Goal: Task Accomplishment & Management: Manage account settings

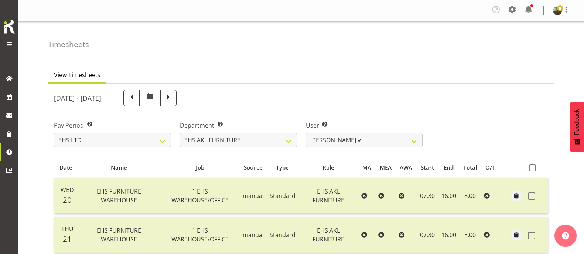
select select "7"
click at [392, 143] on select "[PERSON_NAME] ✔ [PERSON_NAME] ✔ [PERSON_NAME] ✔ [PERSON_NAME] ✔ [PERSON_NAME] ✔…" at bounding box center [364, 140] width 117 height 15
click at [306, 133] on select "[PERSON_NAME] ✔ [PERSON_NAME] ✔ [PERSON_NAME] ✔ [PERSON_NAME] ✔ [PERSON_NAME] ✔…" at bounding box center [364, 140] width 117 height 15
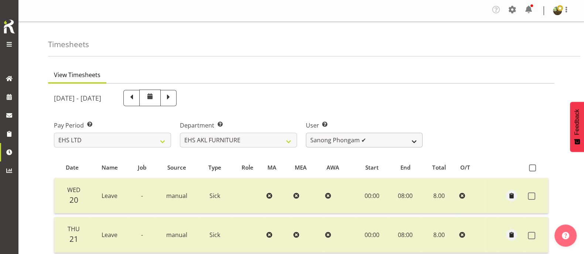
click at [387, 136] on select "[PERSON_NAME] ✔ [PERSON_NAME] ✔ [PERSON_NAME] ✔ [PERSON_NAME] ✔ [PERSON_NAME] ✔…" at bounding box center [364, 140] width 117 height 15
select select "1115"
click at [306, 133] on select "[PERSON_NAME] ✔ [PERSON_NAME] ✔ [PERSON_NAME] ✔ [PERSON_NAME] ✔ [PERSON_NAME] ✔…" at bounding box center [364, 140] width 117 height 15
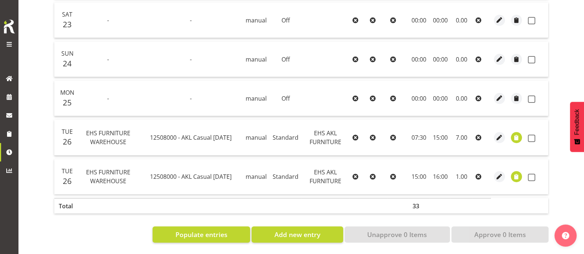
scroll to position [339, 0]
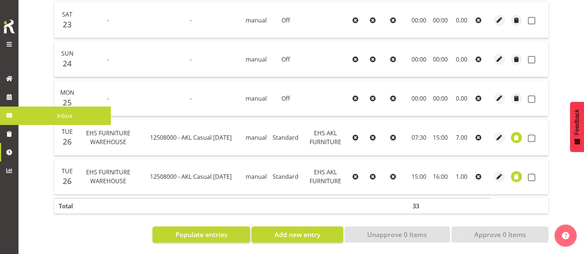
click at [40, 115] on span "Inbox" at bounding box center [64, 115] width 85 height 11
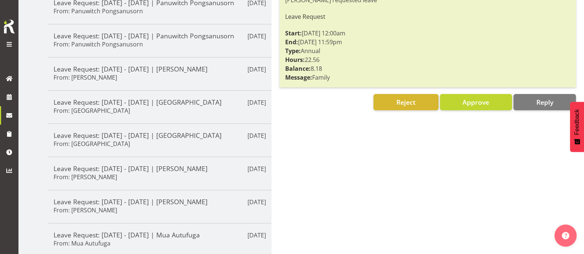
scroll to position [87, 0]
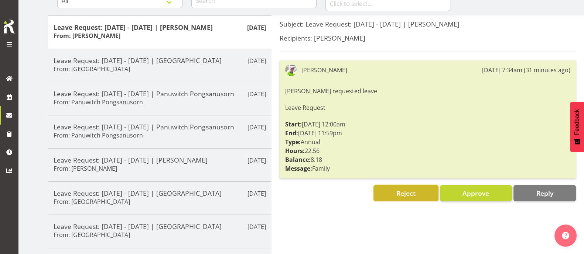
click at [401, 196] on span "Reject" at bounding box center [405, 193] width 19 height 9
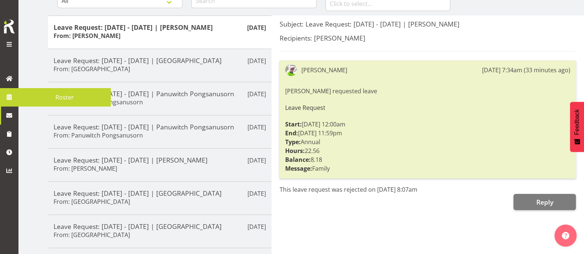
click at [9, 91] on link at bounding box center [9, 97] width 18 height 18
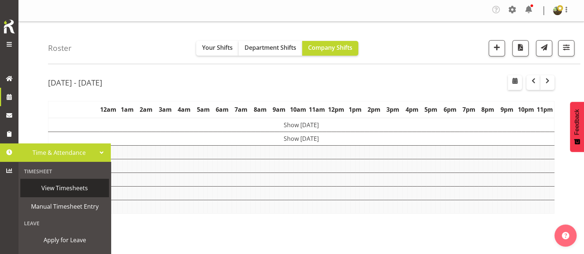
click at [68, 189] on span "View Timesheets" at bounding box center [64, 188] width 81 height 11
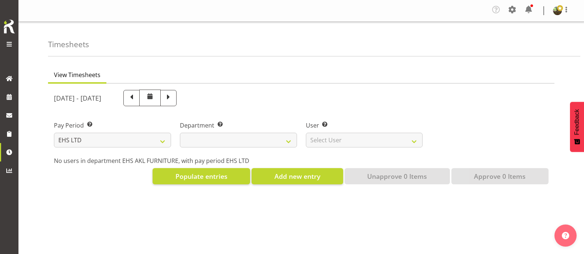
select select "7"
select select
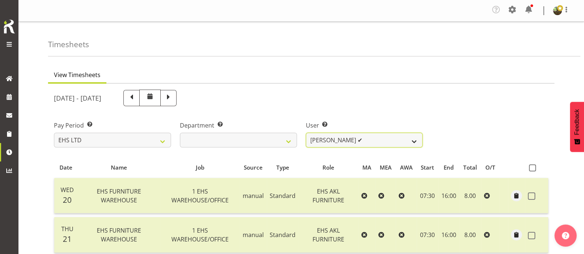
click at [386, 142] on select "[PERSON_NAME] ✔ [PERSON_NAME] ✔ [PERSON_NAME] ✔ [PERSON_NAME] ✔ [PERSON_NAME] ✔…" at bounding box center [364, 140] width 117 height 15
select select "1115"
click at [306, 133] on select "[PERSON_NAME] ✔ [PERSON_NAME] ✔ [PERSON_NAME] ✔ [PERSON_NAME] ✔ [PERSON_NAME] ✔…" at bounding box center [364, 140] width 117 height 15
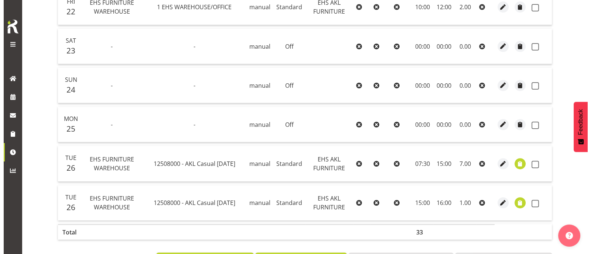
scroll to position [292, 0]
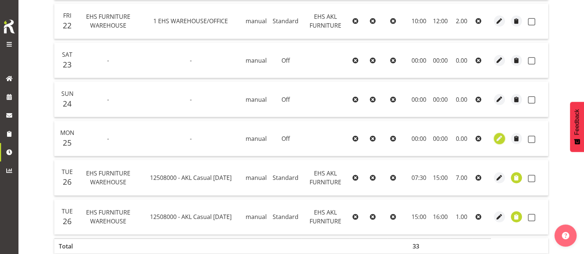
click at [500, 138] on span "button" at bounding box center [499, 138] width 8 height 8
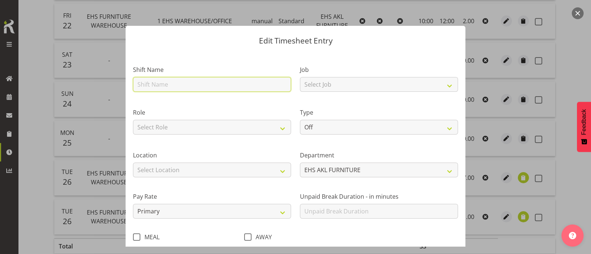
click at [210, 85] on input "text" at bounding box center [212, 84] width 158 height 15
type input "EHS FURNITURE WAREHOUSE"
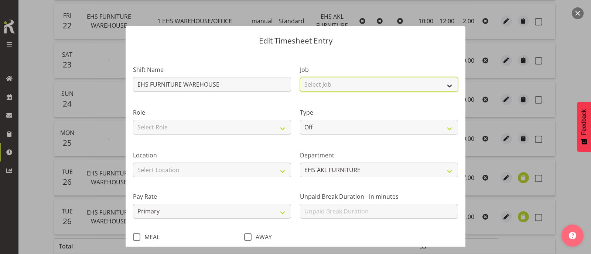
click at [340, 86] on select "Select Job 1 Carlton Events 1 [PERSON_NAME][GEOGRAPHIC_DATA] 1 [PERSON_NAME][GE…" at bounding box center [379, 84] width 158 height 15
select select "69"
click at [300, 77] on select "Select Job 1 Carlton Events 1 [PERSON_NAME][GEOGRAPHIC_DATA] 1 [PERSON_NAME][GE…" at bounding box center [379, 84] width 158 height 15
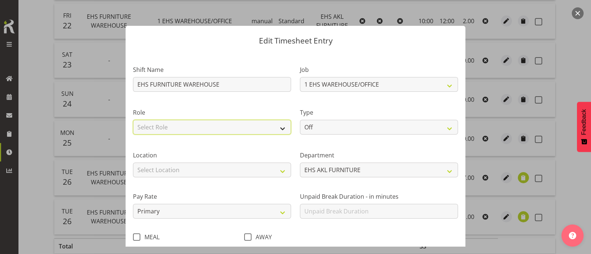
click at [237, 129] on select "Select Role EHS AKL FURNITURE" at bounding box center [212, 127] width 158 height 15
select select "189"
click at [133, 120] on select "Select Role EHS AKL FURNITURE" at bounding box center [212, 127] width 158 height 15
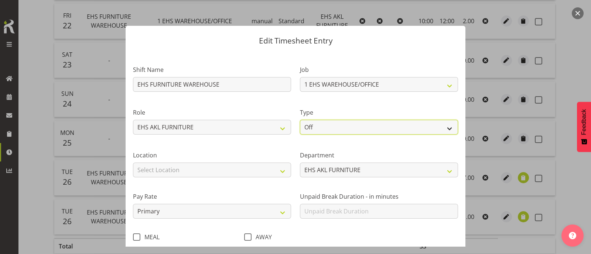
click at [331, 128] on select "Off Standard Public Holiday Public Holiday (Worked) Day In Lieu Annual Leave Si…" at bounding box center [379, 127] width 158 height 15
select select "Standard"
click at [300, 120] on select "Off Standard Public Holiday Public Holiday (Worked) Day In Lieu Annual Leave Si…" at bounding box center [379, 127] width 158 height 15
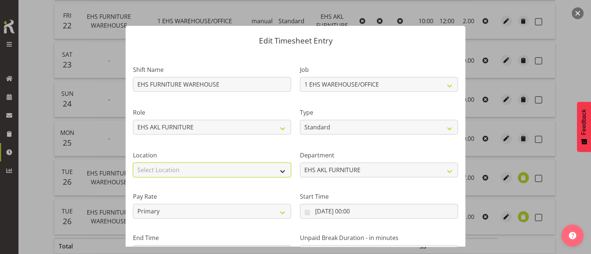
click at [239, 175] on select "Select Location [GEOGRAPHIC_DATA] EVENTS [PERSON_NAME][GEOGRAPHIC_DATA] [GEOGRA…" at bounding box center [212, 170] width 158 height 15
select select "35"
click at [133, 163] on select "Select Location [GEOGRAPHIC_DATA] EVENTS [PERSON_NAME][GEOGRAPHIC_DATA] [GEOGRA…" at bounding box center [212, 170] width 158 height 15
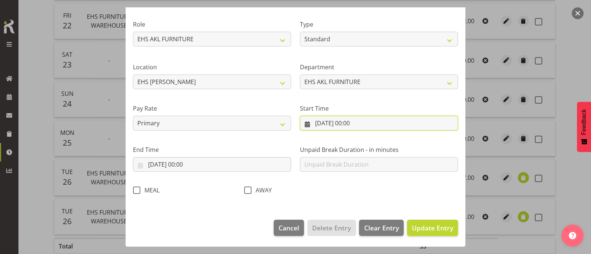
click at [353, 124] on input "[DATE] 00:00" at bounding box center [379, 123] width 158 height 15
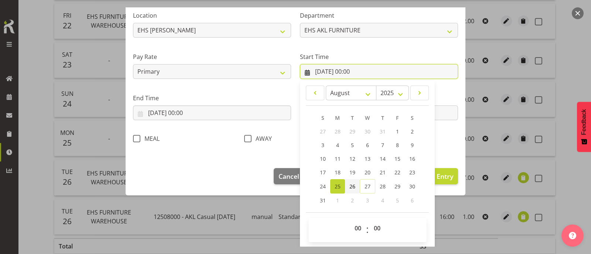
scroll to position [140, 0]
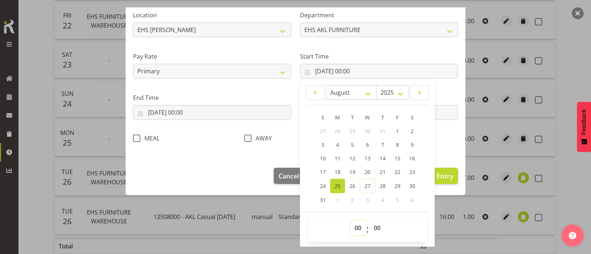
click at [354, 229] on select "00 01 02 03 04 05 06 07 08 09 10 11 12 13 14 15 16 17 18 19 20 21 22 23" at bounding box center [358, 228] width 17 height 15
select select "7"
click at [350, 221] on select "00 01 02 03 04 05 06 07 08 09 10 11 12 13 14 15 16 17 18 19 20 21 22 23" at bounding box center [358, 228] width 17 height 15
type input "[DATE] 07:00"
click at [371, 230] on select "00 01 02 03 04 05 06 07 08 09 10 11 12 13 14 15 16 17 18 19 20 21 22 23 24 25 2…" at bounding box center [378, 228] width 17 height 15
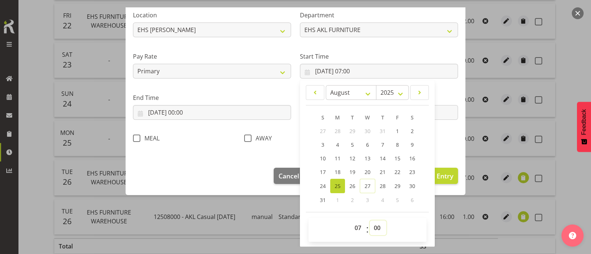
select select "30"
click at [370, 221] on select "00 01 02 03 04 05 06 07 08 09 10 11 12 13 14 15 16 17 18 19 20 21 22 23 24 25 2…" at bounding box center [378, 228] width 17 height 15
type input "[DATE] 07:30"
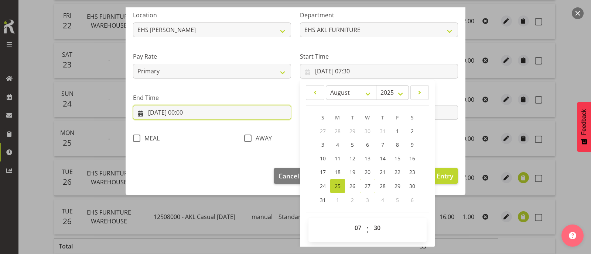
click at [185, 116] on input "[DATE] 00:00" at bounding box center [212, 112] width 158 height 15
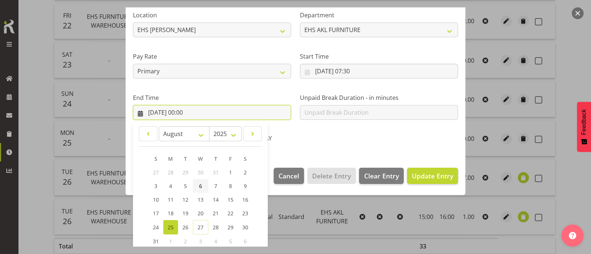
scroll to position [181, 0]
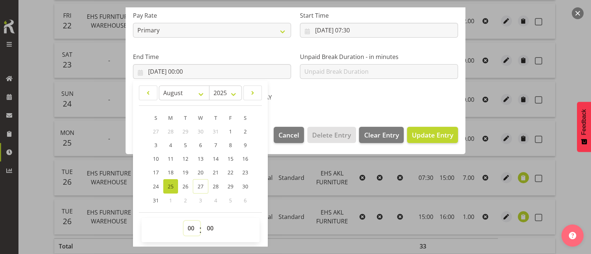
click at [191, 230] on select "00 01 02 03 04 05 06 07 08 09 10 11 12 13 14 15 16 17 18 19 20 21 22 23" at bounding box center [191, 228] width 17 height 15
select select "16"
click at [183, 221] on select "00 01 02 03 04 05 06 07 08 09 10 11 12 13 14 15 16 17 18 19 20 21 22 23" at bounding box center [191, 228] width 17 height 15
type input "[DATE] 16:00"
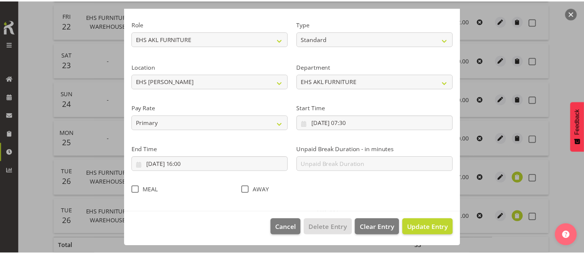
scroll to position [88, 0]
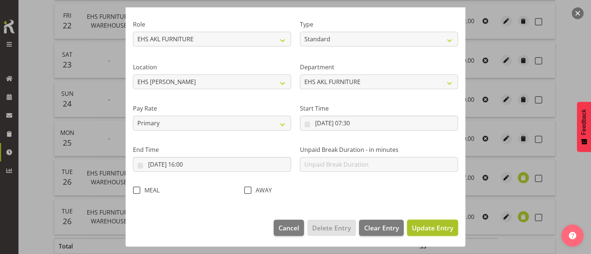
click at [429, 226] on span "Update Entry" at bounding box center [432, 228] width 41 height 9
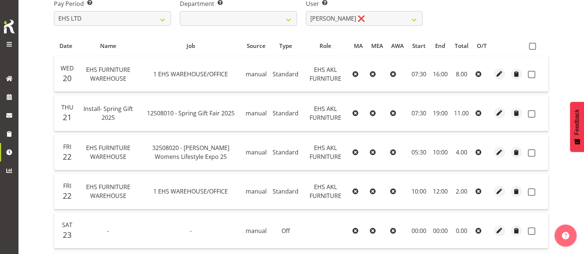
scroll to position [108, 0]
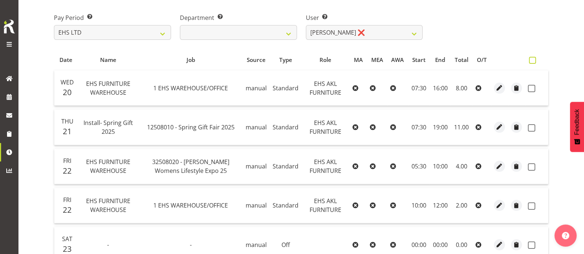
click at [531, 61] on span at bounding box center [532, 60] width 7 height 7
click at [531, 61] on input "checkbox" at bounding box center [531, 60] width 5 height 5
checkbox input "true"
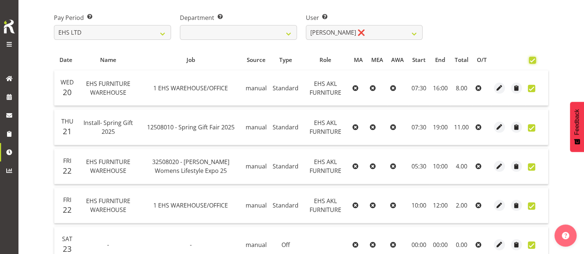
checkbox input "true"
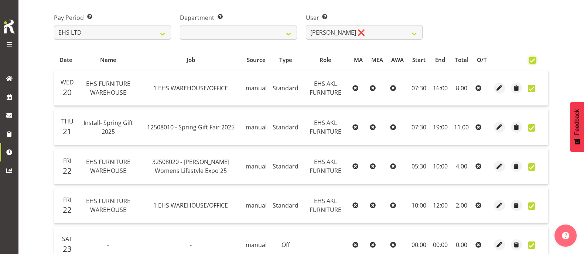
checkbox input "true"
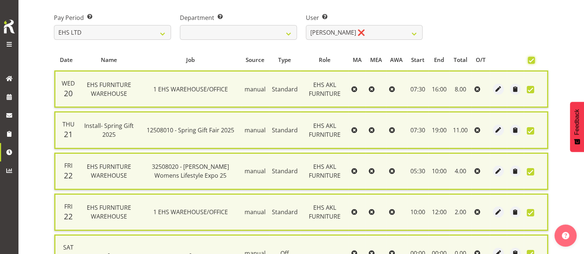
scroll to position [352, 0]
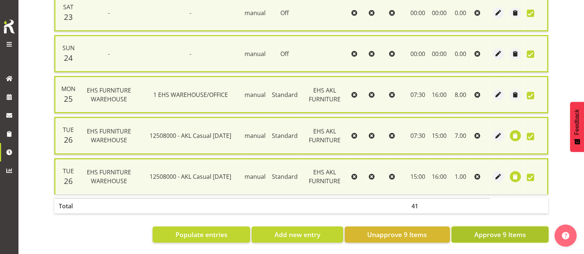
click at [489, 230] on span "Approve 9 Items" at bounding box center [500, 235] width 52 height 10
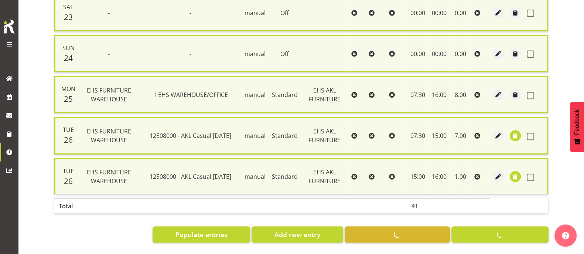
checkbox input "false"
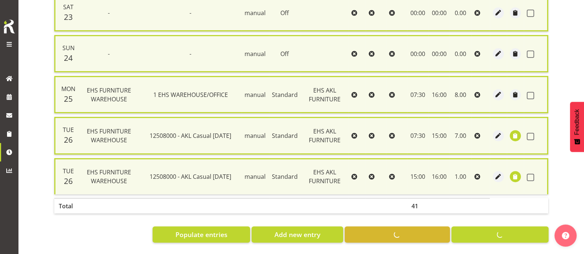
checkbox input "false"
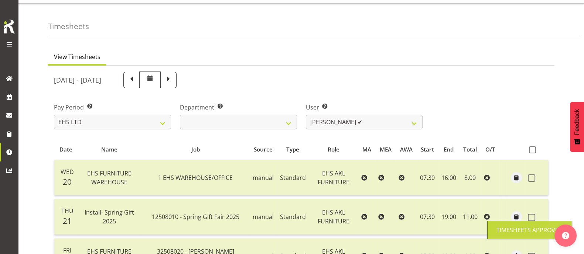
scroll to position [0, 0]
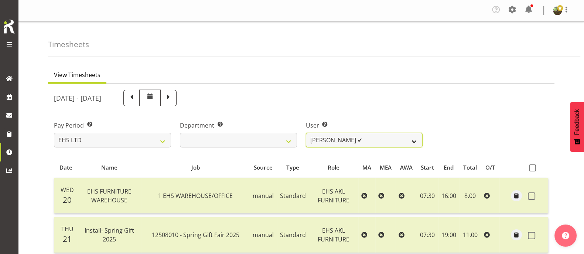
click at [377, 139] on select "[PERSON_NAME] ✔ [PERSON_NAME] ✔ [PERSON_NAME] ✔ [PERSON_NAME] ✔ [PERSON_NAME] ✔…" at bounding box center [364, 140] width 117 height 15
select select "8639"
click at [306, 133] on select "[PERSON_NAME] ✔ [PERSON_NAME] ✔ [PERSON_NAME] ✔ [PERSON_NAME] ✔ [PERSON_NAME] ✔…" at bounding box center [364, 140] width 117 height 15
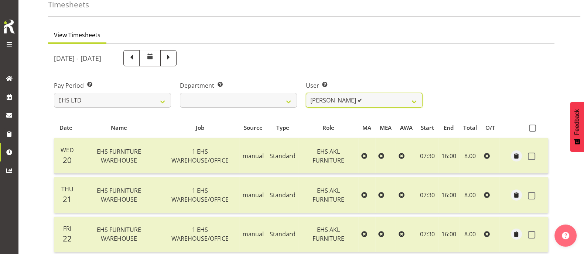
scroll to position [92, 0]
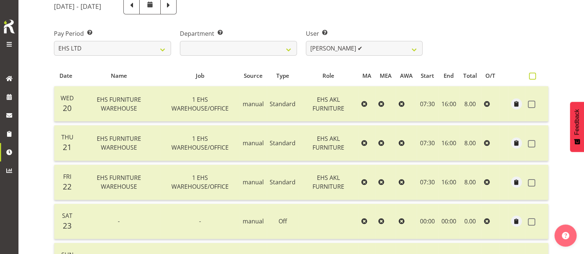
click at [536, 74] on label at bounding box center [534, 76] width 11 height 7
click at [534, 74] on input "checkbox" at bounding box center [531, 76] width 5 height 5
checkbox input "true"
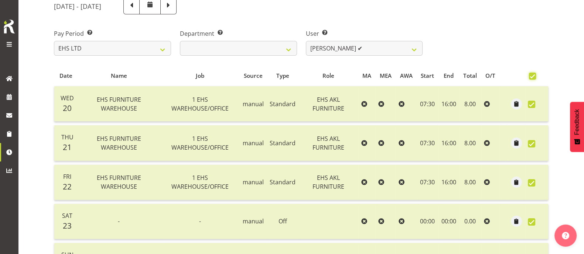
checkbox input "true"
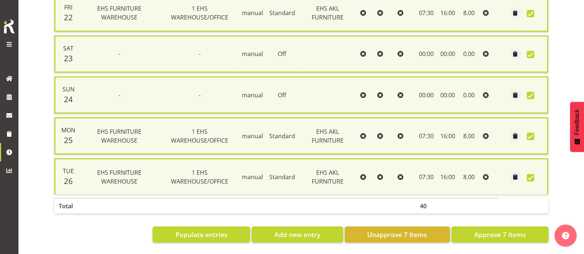
scroll to position [270, 0]
click at [408, 230] on span "Unapprove 7 Items" at bounding box center [397, 235] width 60 height 10
checkbox input "false"
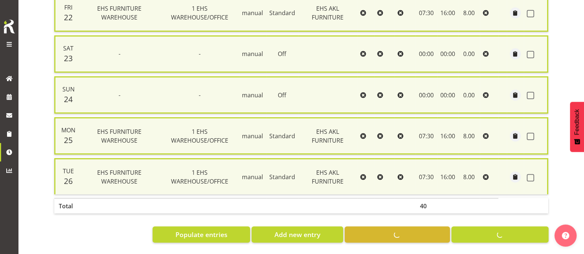
checkbox input "false"
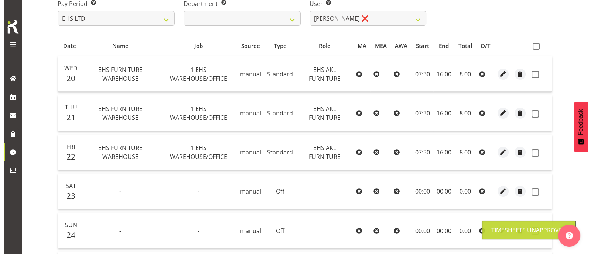
scroll to position [122, 0]
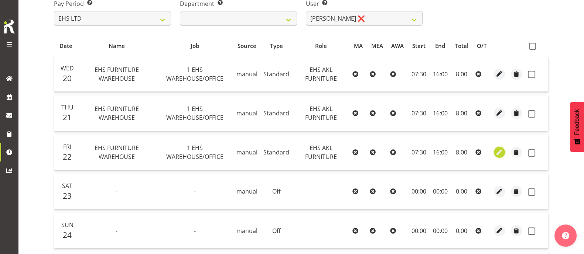
click at [499, 152] on span "button" at bounding box center [499, 152] width 8 height 8
select select "Standard"
select select "7"
select select "2025"
select select "16"
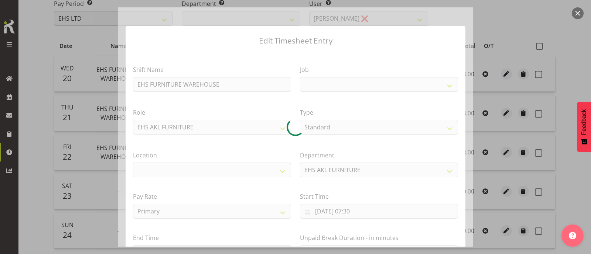
select select
select select "69"
select select "35"
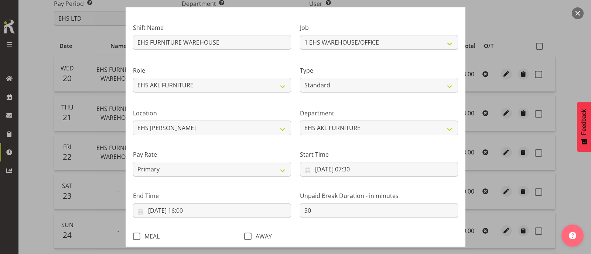
scroll to position [88, 0]
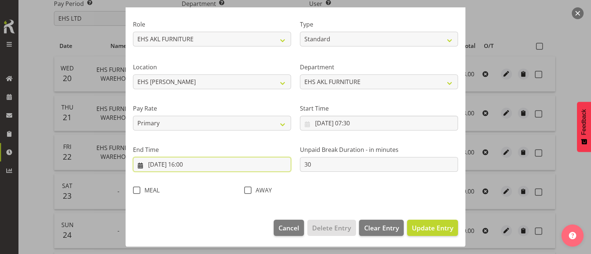
click at [194, 163] on input "[DATE] 16:00" at bounding box center [212, 164] width 158 height 15
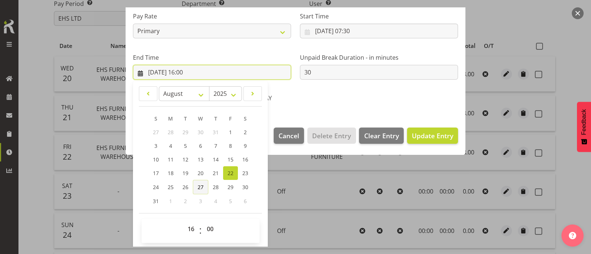
scroll to position [181, 0]
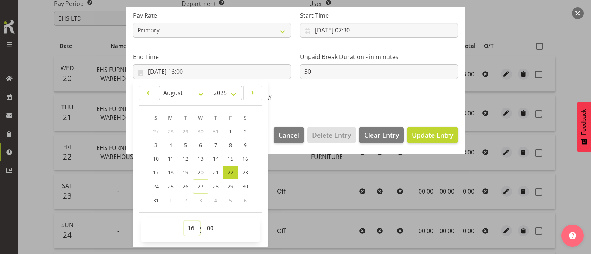
click at [191, 226] on select "00 01 02 03 04 05 06 07 08 09 10 11 12 13 14 15 16 17 18 19 20 21 22 23" at bounding box center [191, 228] width 17 height 15
select select "12"
click at [183, 221] on select "00 01 02 03 04 05 06 07 08 09 10 11 12 13 14 15 16 17 18 19 20 21 22 23" at bounding box center [191, 228] width 17 height 15
type input "[DATE] 12:00"
click at [210, 228] on select "00 01 02 03 04 05 06 07 08 09 10 11 12 13 14 15 16 17 18 19 20 21 22 23 24 25 2…" at bounding box center [211, 228] width 17 height 15
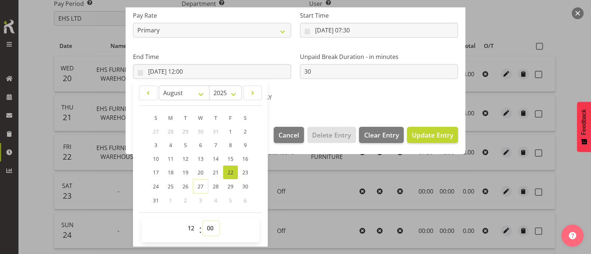
select select "30"
click at [203, 221] on select "00 01 02 03 04 05 06 07 08 09 10 11 12 13 14 15 16 17 18 19 20 21 22 23 24 25 2…" at bounding box center [211, 228] width 17 height 15
type input "[DATE] 12:30"
click at [420, 137] on span "Update Entry" at bounding box center [432, 135] width 41 height 9
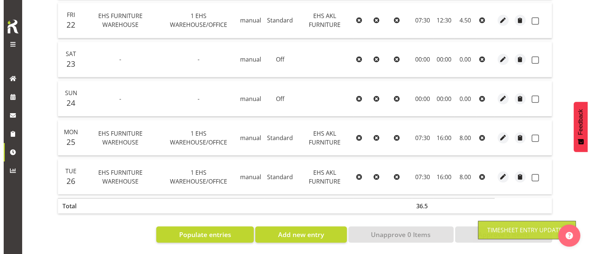
scroll to position [260, 0]
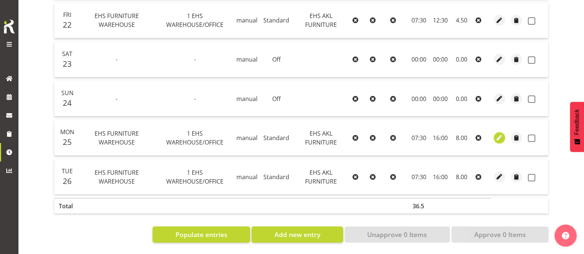
click at [498, 134] on span "button" at bounding box center [499, 138] width 8 height 8
select select "Standard"
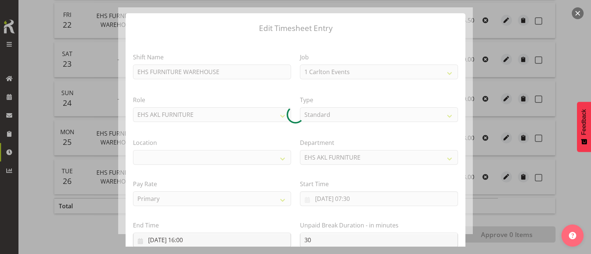
select select "69"
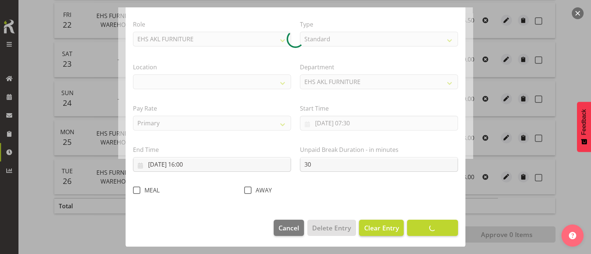
select select "35"
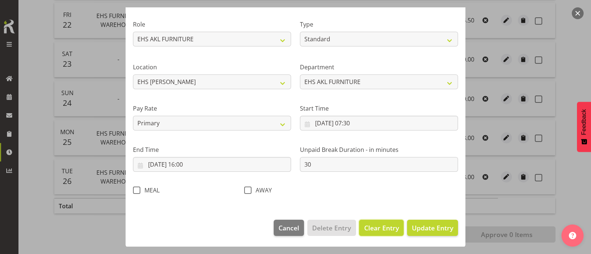
click at [380, 227] on span "Clear Entry" at bounding box center [381, 228] width 35 height 10
select select "Off"
type input "0"
select select
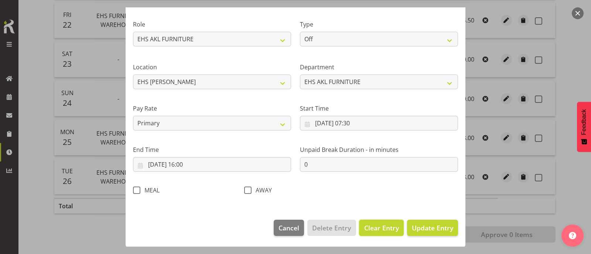
select select
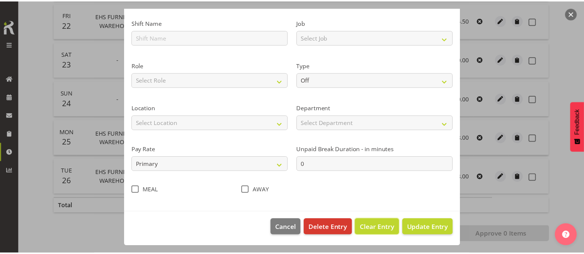
scroll to position [47, 0]
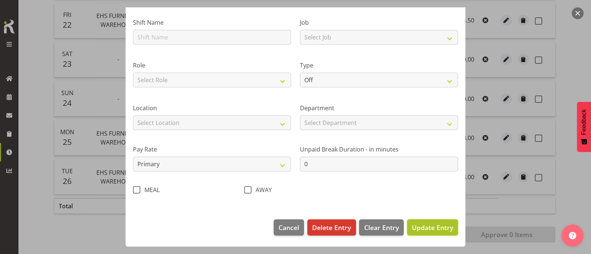
click at [429, 229] on span "Update Entry" at bounding box center [432, 227] width 41 height 9
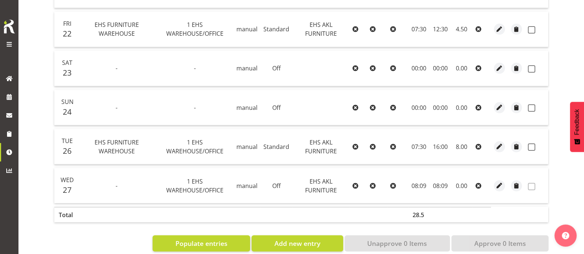
scroll to position [260, 0]
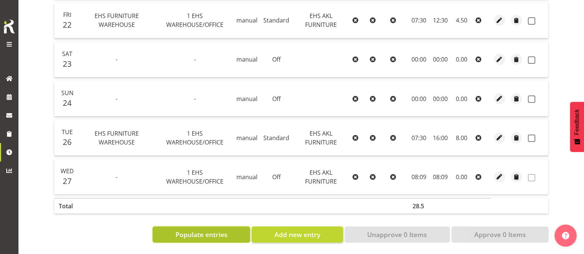
click at [196, 230] on span "Populate entries" at bounding box center [201, 235] width 52 height 10
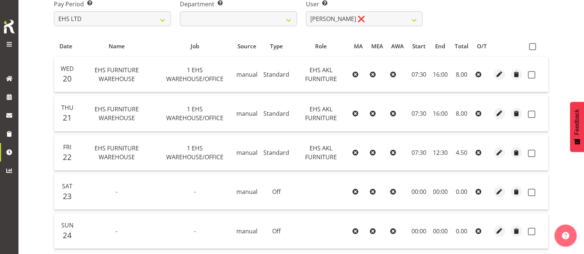
scroll to position [0, 0]
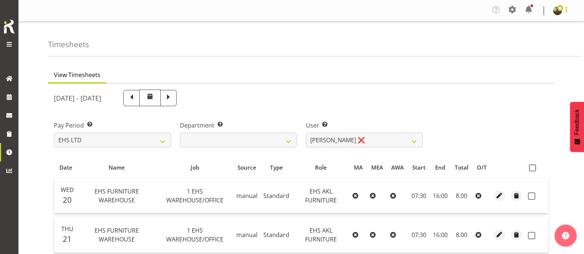
click at [564, 11] on span at bounding box center [566, 9] width 9 height 9
click at [524, 42] on link "Log Out" at bounding box center [535, 40] width 71 height 13
